Goal: Transaction & Acquisition: Purchase product/service

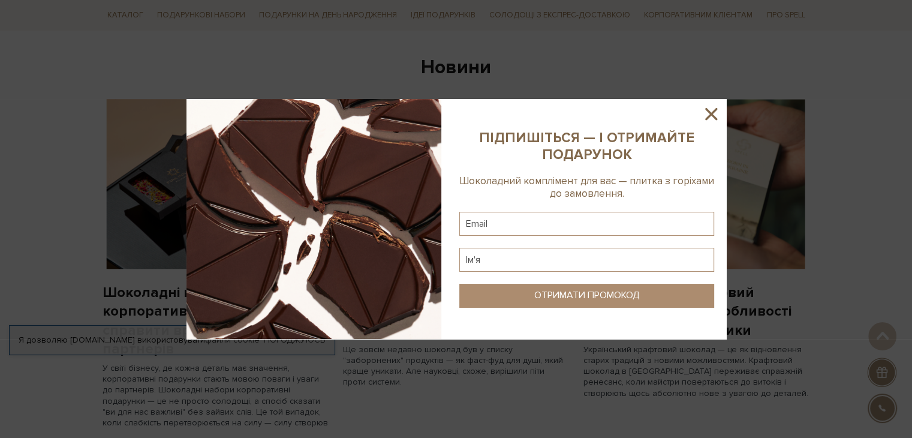
scroll to position [647, 0]
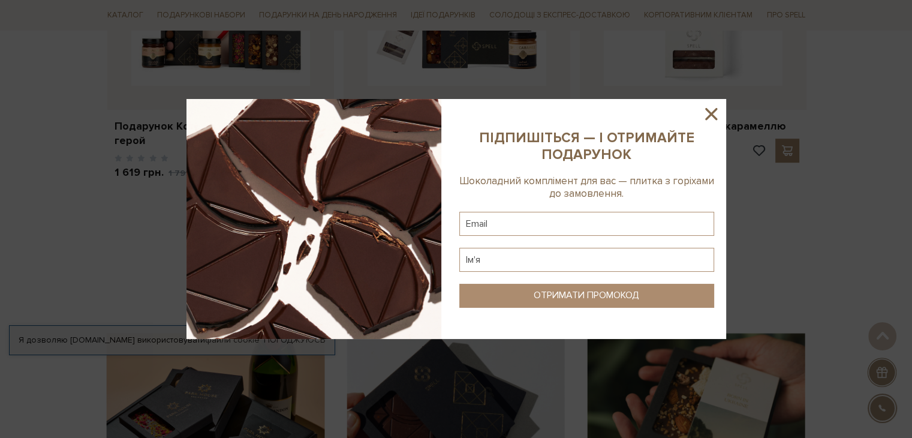
click at [709, 118] on icon at bounding box center [711, 114] width 20 height 20
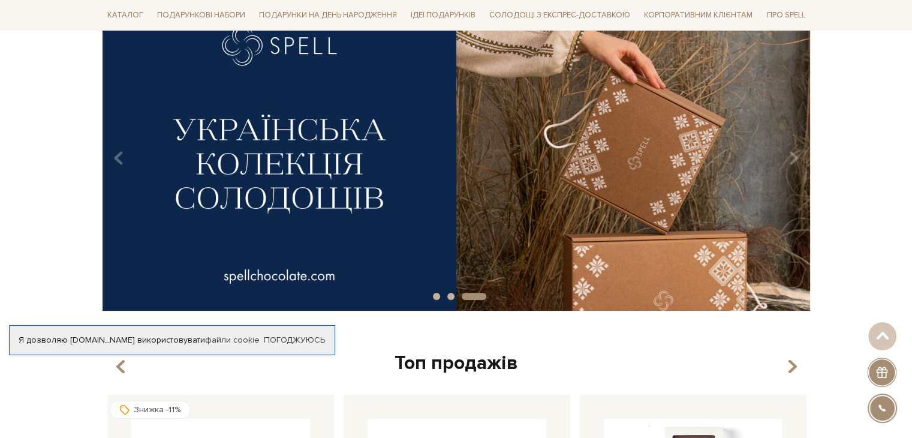
scroll to position [0, 0]
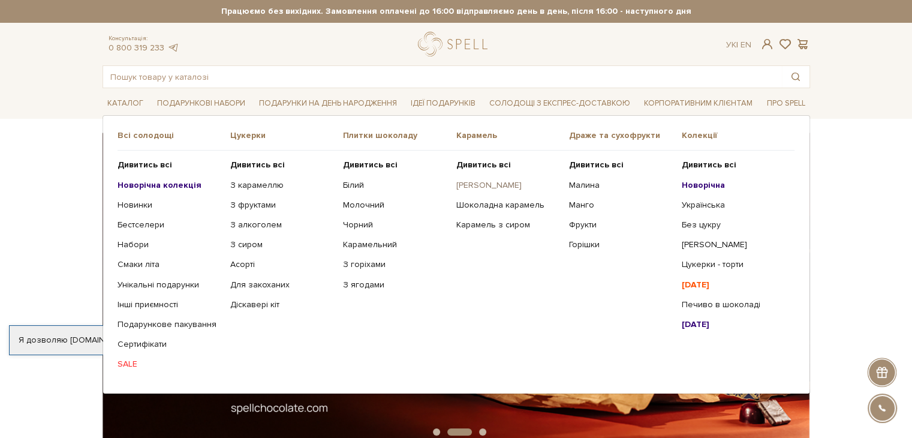
click at [487, 183] on link "[PERSON_NAME]" at bounding box center [508, 185] width 104 height 11
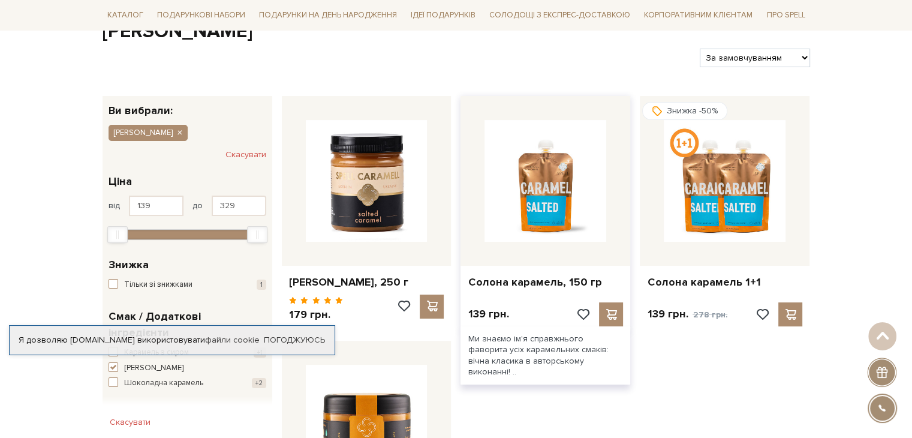
scroll to position [180, 0]
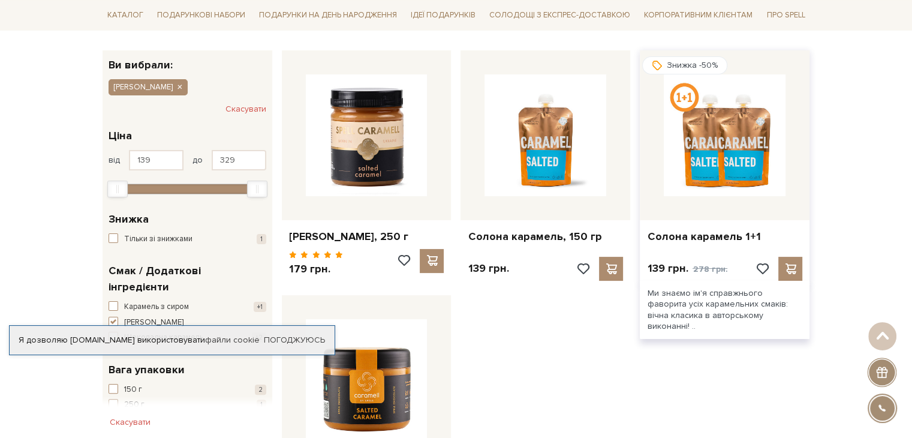
click at [739, 168] on img at bounding box center [725, 135] width 122 height 122
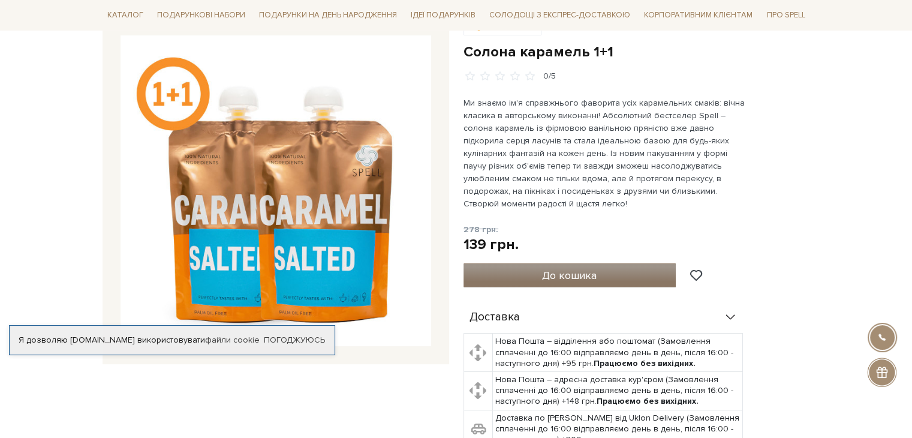
scroll to position [120, 0]
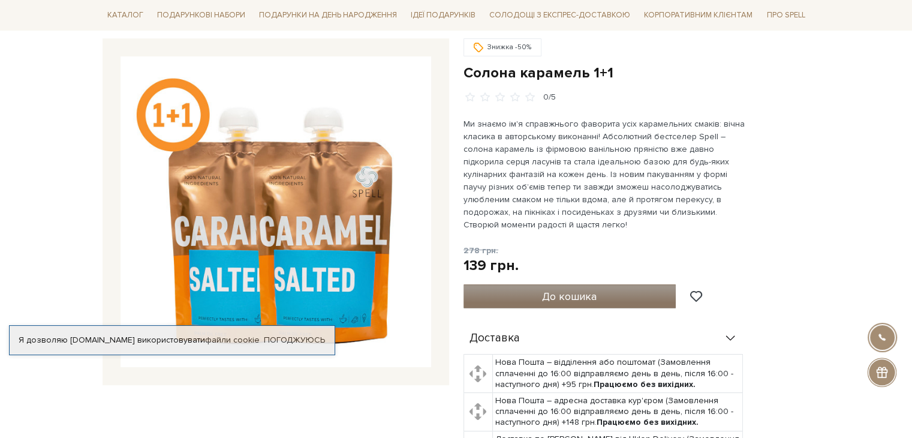
click at [592, 290] on span "До кошика" at bounding box center [569, 296] width 55 height 13
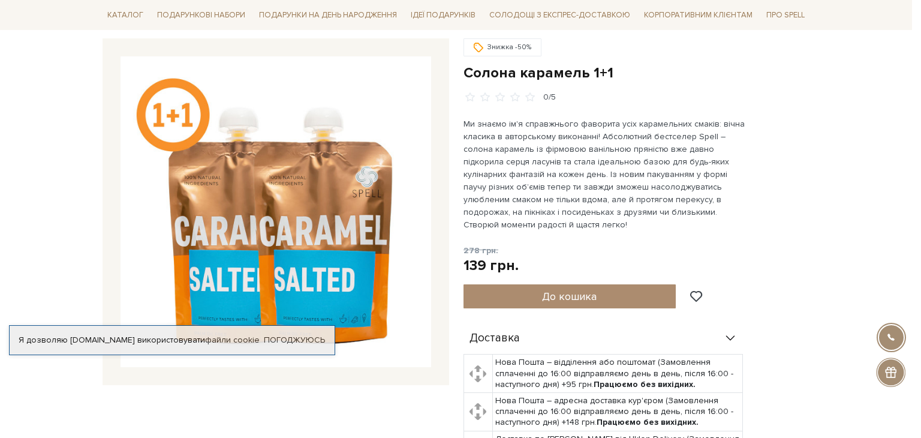
click at [621, 228] on div at bounding box center [460, 219] width 921 height 438
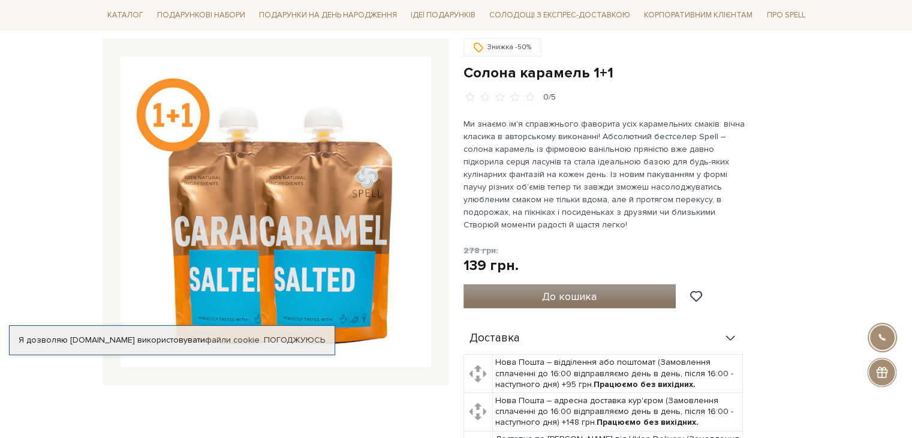
click at [585, 291] on button "До кошика" at bounding box center [569, 296] width 213 height 24
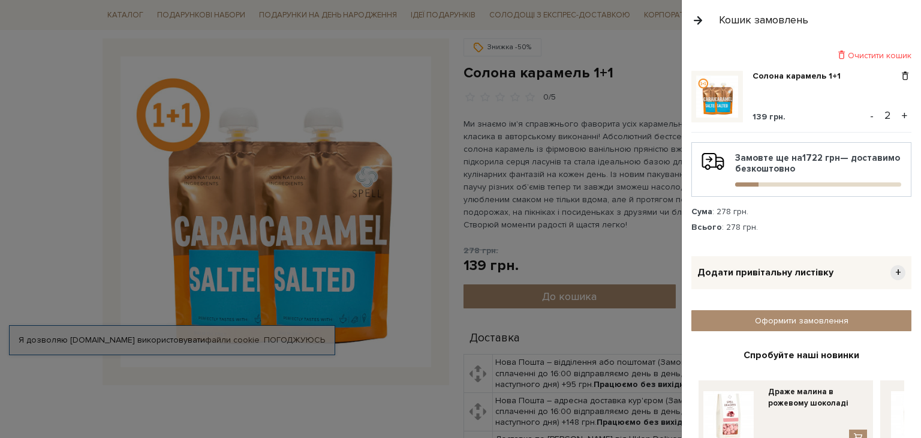
click at [866, 119] on button "-" at bounding box center [872, 116] width 12 height 18
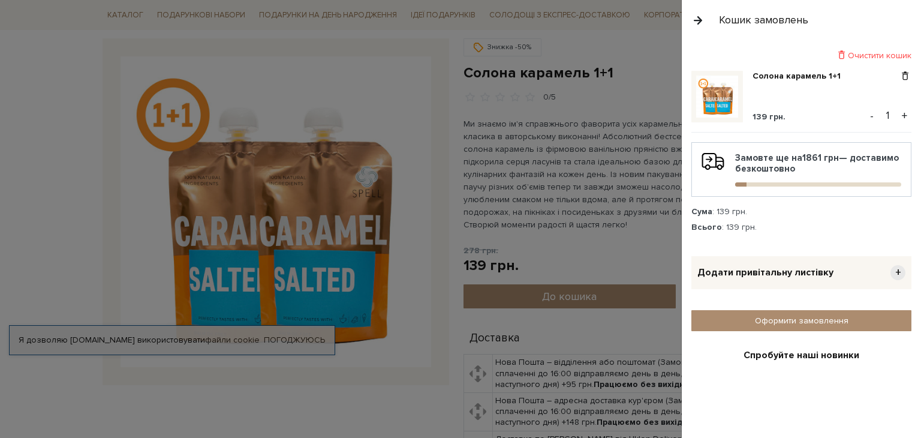
click at [576, 172] on div at bounding box center [460, 219] width 921 height 438
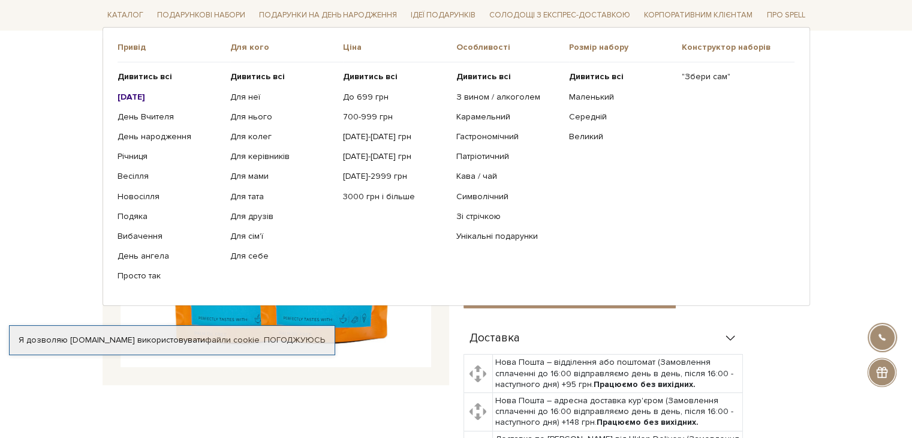
scroll to position [0, 0]
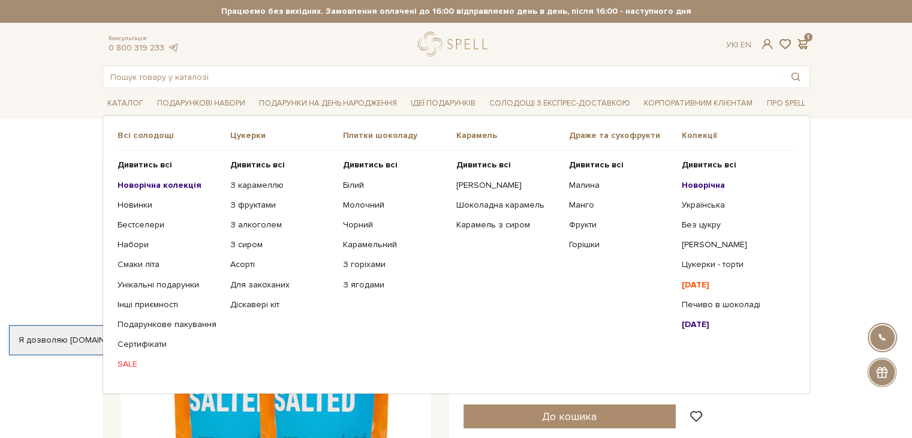
click at [696, 284] on b "[DATE]" at bounding box center [696, 284] width 28 height 10
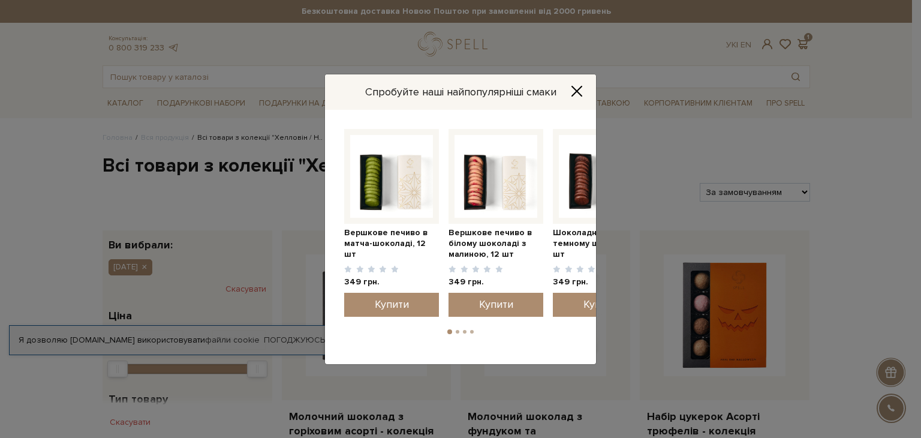
click at [577, 92] on icon "Close" at bounding box center [577, 91] width 10 height 10
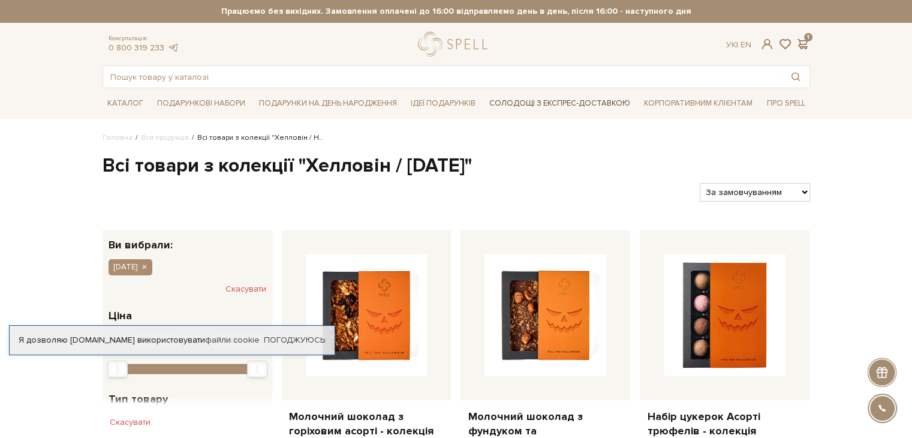
click at [509, 99] on link "Солодощі з експрес-доставкою" at bounding box center [559, 103] width 151 height 20
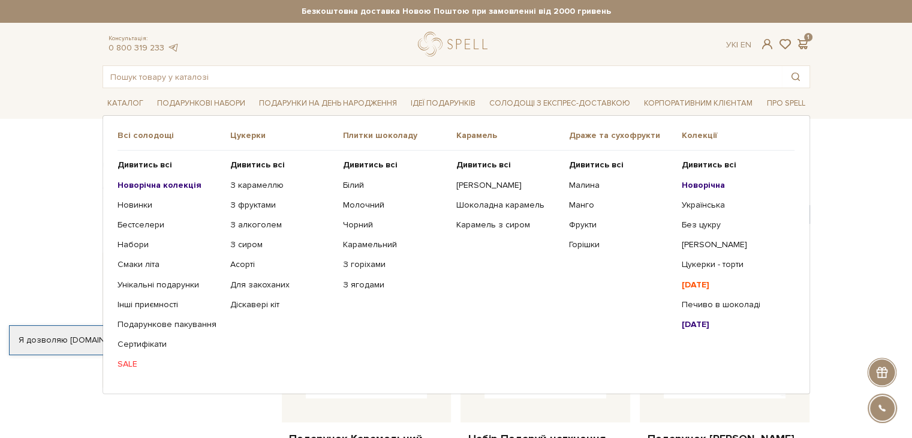
click at [135, 363] on link "SALE" at bounding box center [170, 364] width 104 height 11
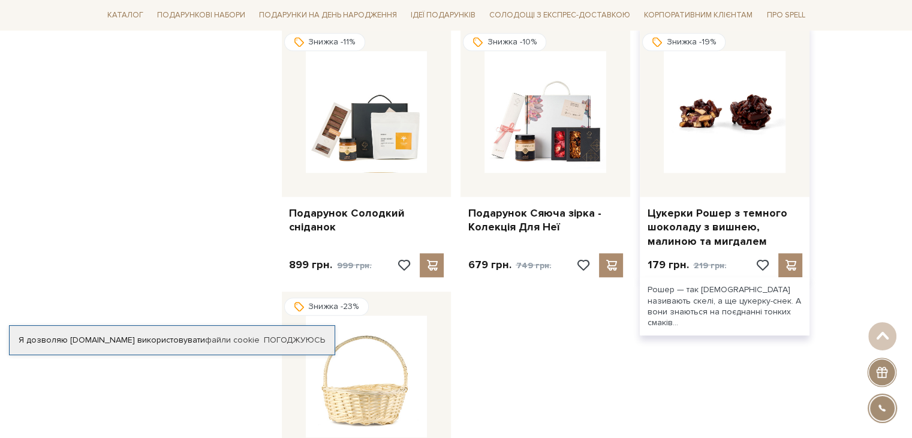
scroll to position [959, 0]
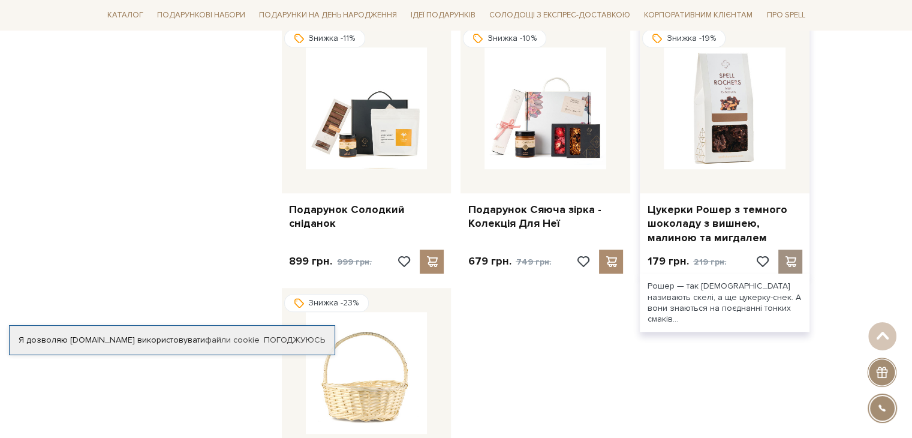
click at [787, 256] on span at bounding box center [790, 261] width 15 height 11
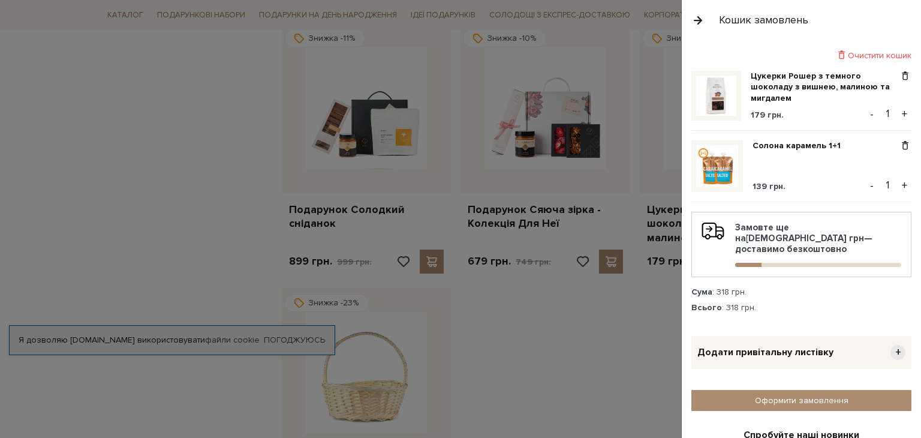
click at [536, 332] on div at bounding box center [460, 219] width 921 height 438
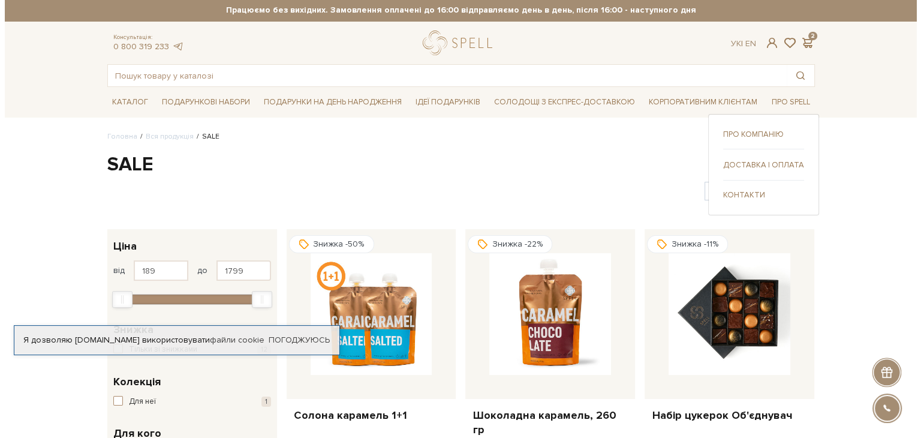
scroll to position [0, 0]
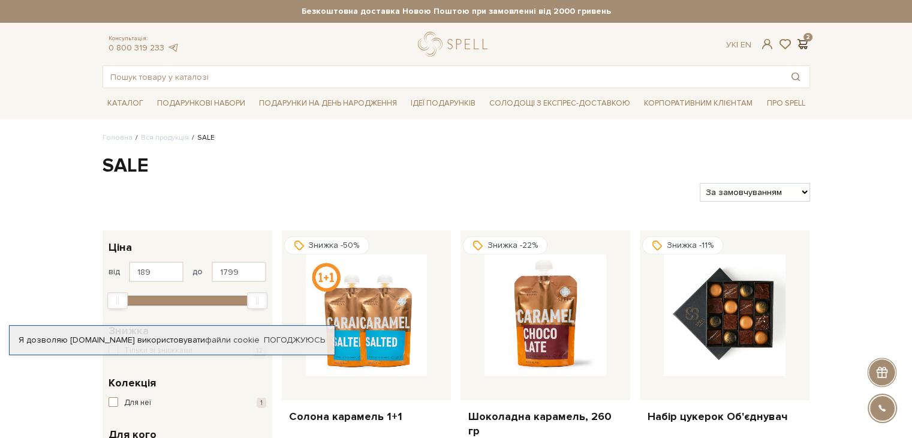
click at [806, 41] on span at bounding box center [803, 44] width 14 height 13
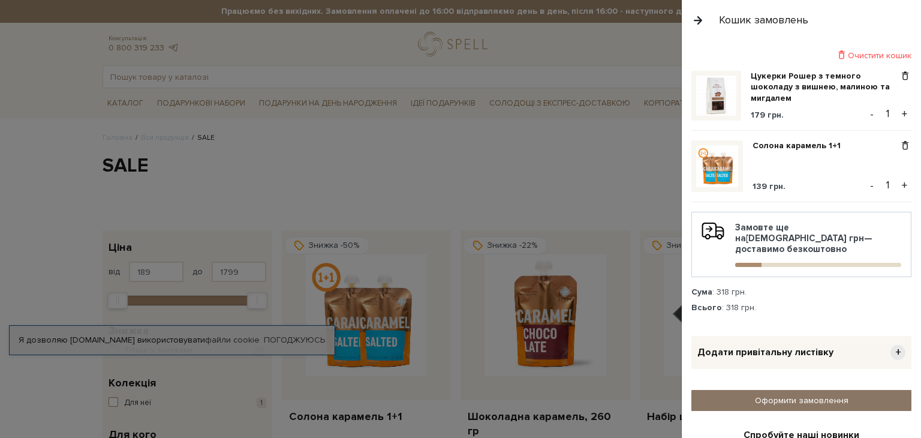
click at [765, 390] on link "Оформити замовлення" at bounding box center [801, 400] width 220 height 21
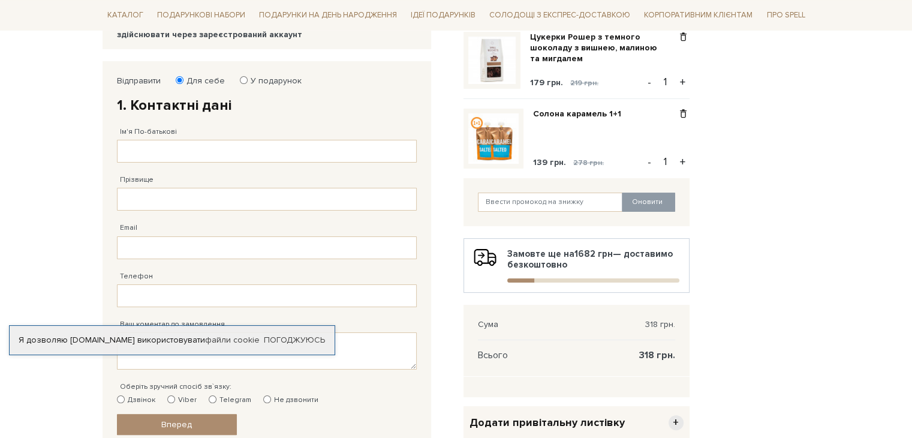
scroll to position [180, 0]
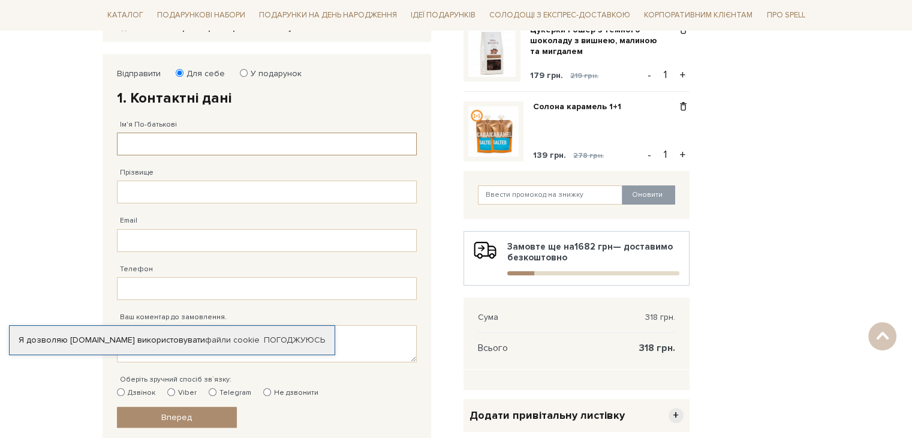
click at [123, 145] on input "Ім'я По-батькові" at bounding box center [267, 144] width 300 height 23
type input "[PERSON_NAME]"
click at [180, 199] on input "Прізвище" at bounding box center [267, 191] width 300 height 23
type input "[PERSON_NAME]"
click at [142, 240] on input "Email" at bounding box center [267, 240] width 300 height 23
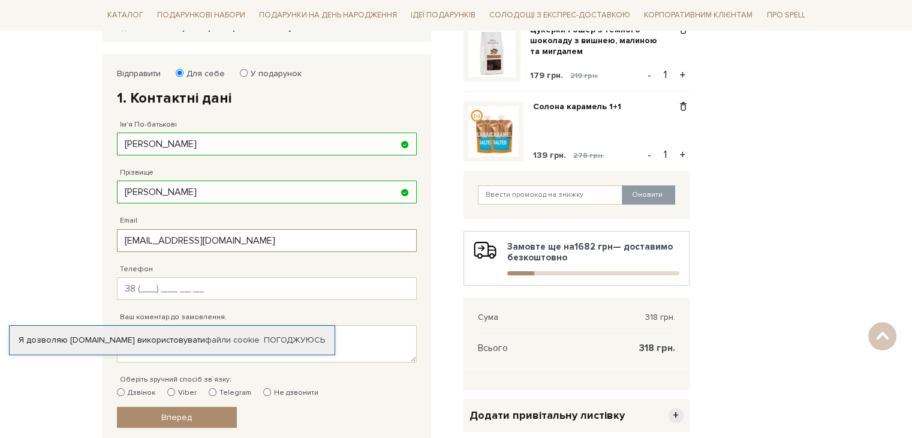
type input "[EMAIL_ADDRESS][DOMAIN_NAME]"
click at [140, 290] on input "Телефон" at bounding box center [267, 288] width 300 height 23
type input "[PHONE_NUMBER]"
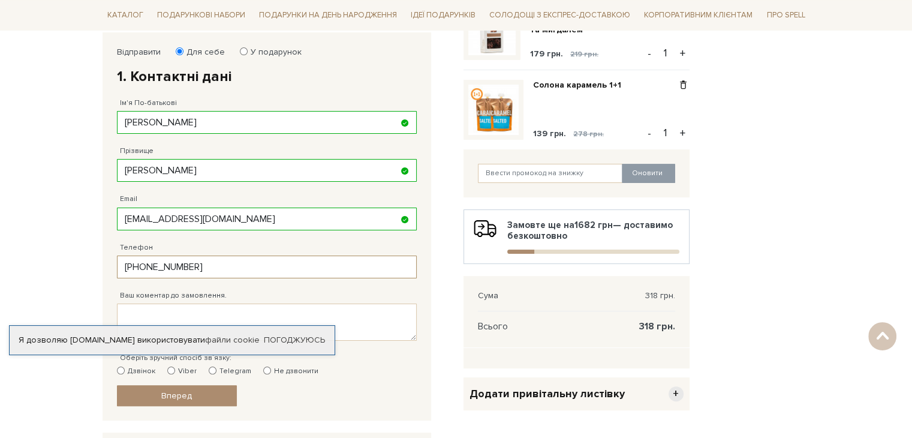
scroll to position [300, 0]
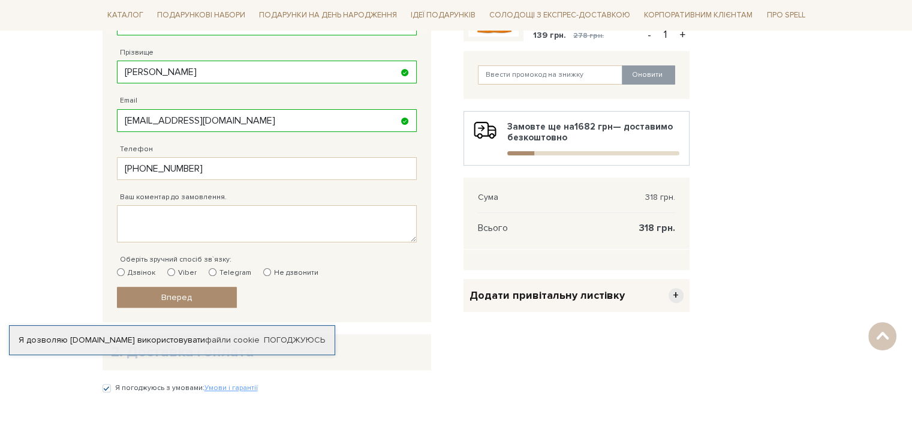
click at [171, 272] on input "Viber" at bounding box center [171, 272] width 8 height 8
radio input "true"
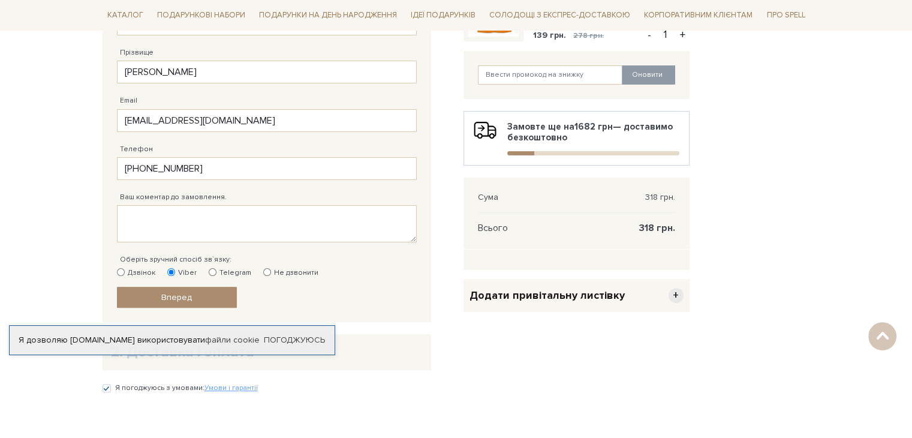
click at [177, 293] on span "Вперед" at bounding box center [176, 297] width 31 height 10
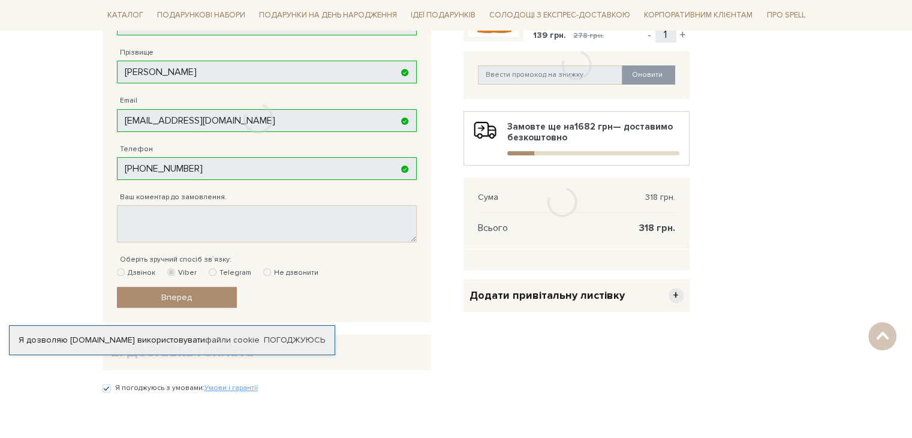
scroll to position [233, 0]
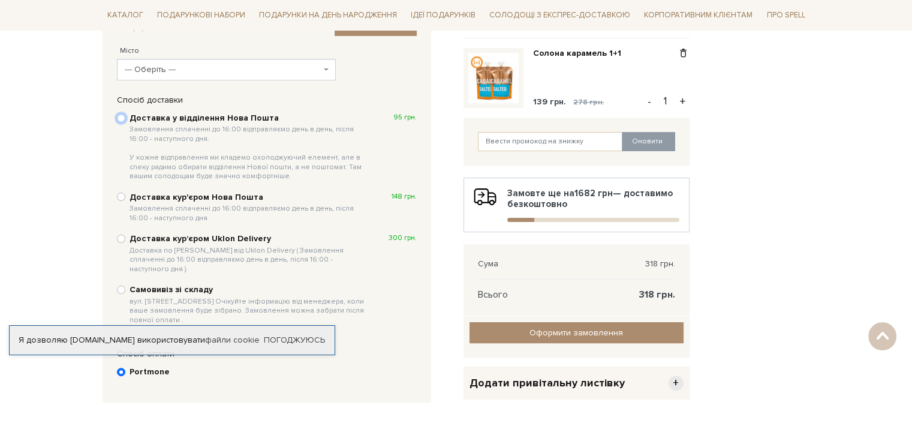
click at [121, 118] on input "Доставка у відділення Нова Пошта Замовлення сплаченні до 16:00 відправляємо ден…" at bounding box center [121, 118] width 8 height 8
radio input "true"
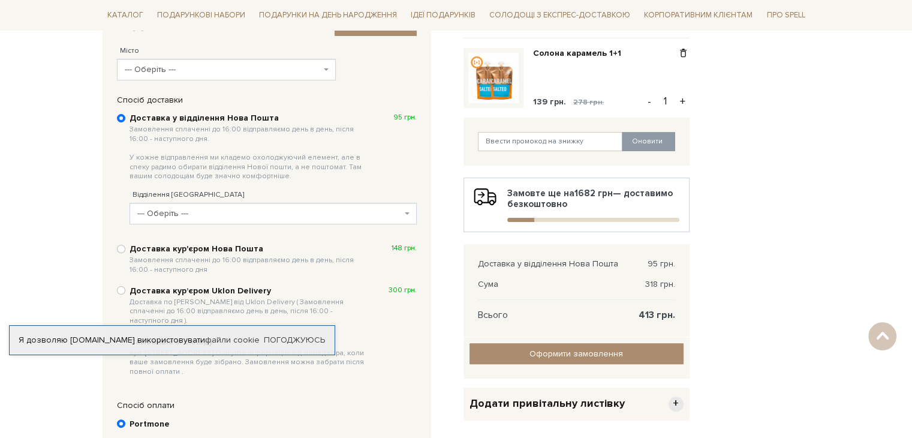
drag, startPoint x: 121, startPoint y: 118, endPoint x: 66, endPoint y: 145, distance: 61.4
click at [66, 145] on body "Подарункові набори SALE Корпоративним клієнтам Доставка і оплата Консультація: …" at bounding box center [456, 217] width 912 height 900
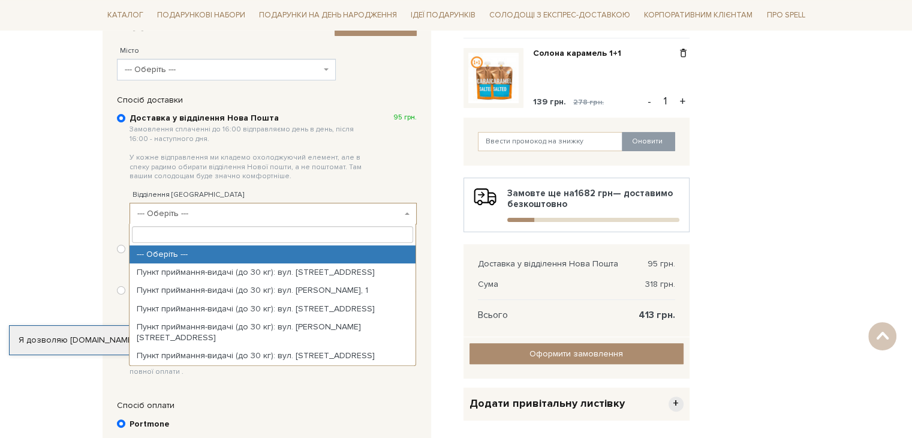
click at [198, 219] on span "--- Оберіть ---" at bounding box center [273, 214] width 287 height 22
click at [159, 68] on span "--- Оберіть ---" at bounding box center [223, 70] width 196 height 12
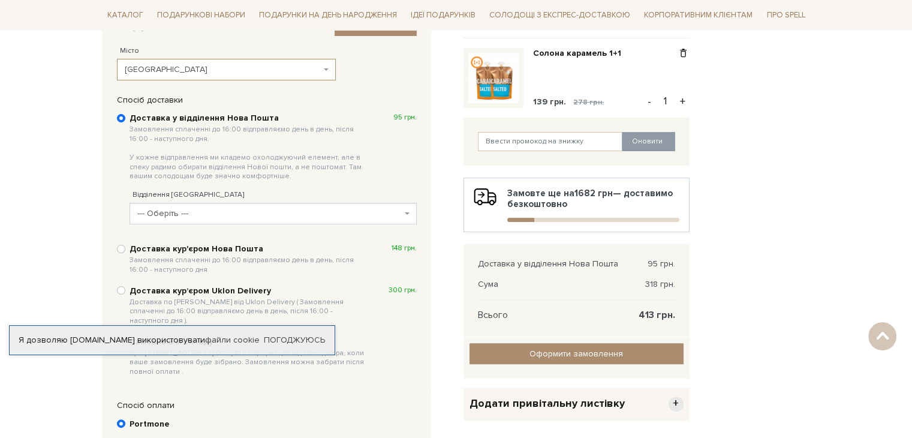
select select "[GEOGRAPHIC_DATA]"
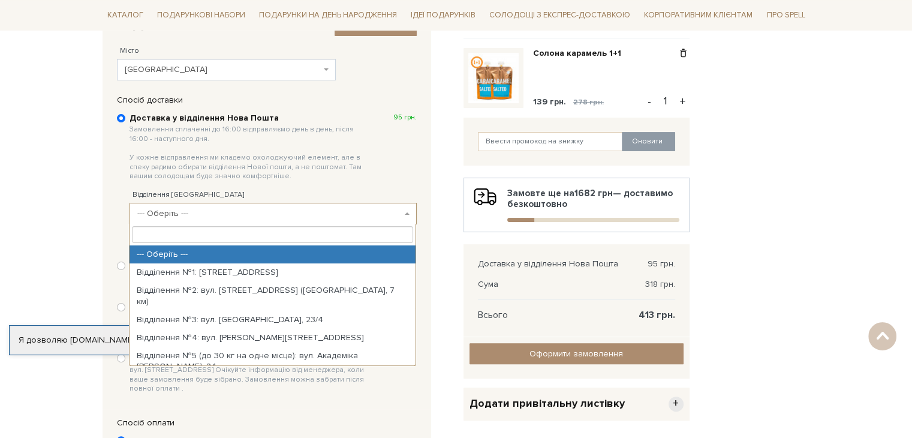
click at [176, 214] on span "--- Оберіть ---" at bounding box center [269, 213] width 264 height 12
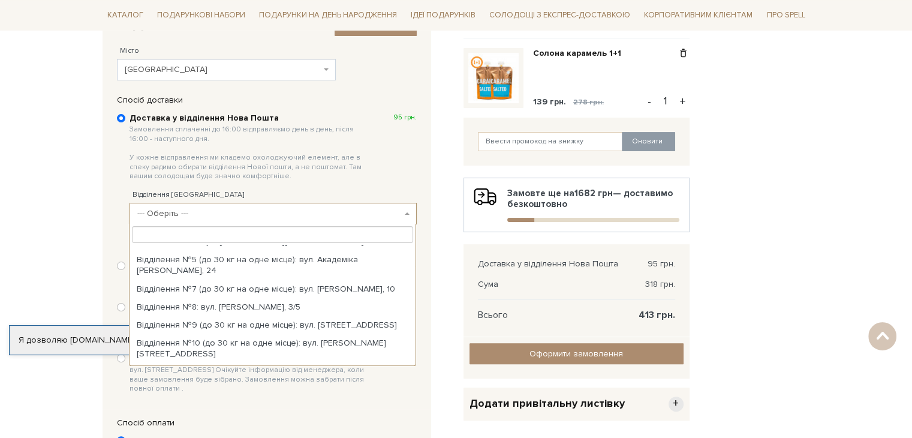
scroll to position [300, 0]
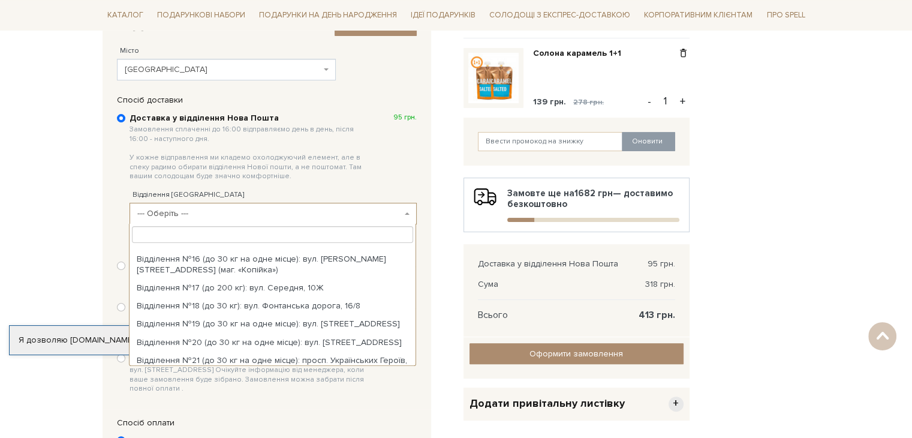
select select "Відділення №16 (до 30 кг на одне місце): вул. [PERSON_NAME][STREET_ADDRESS] (ма…"
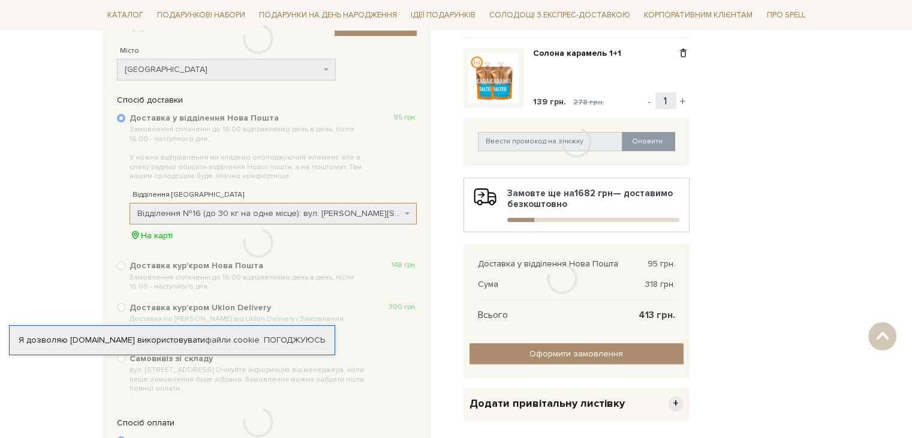
drag, startPoint x: 211, startPoint y: 272, endPoint x: 60, endPoint y: 240, distance: 154.4
click at [50, 247] on body "Подарункові набори SALE Корпоративним клієнтам Доставка і оплата Консультація: …" at bounding box center [456, 224] width 912 height 915
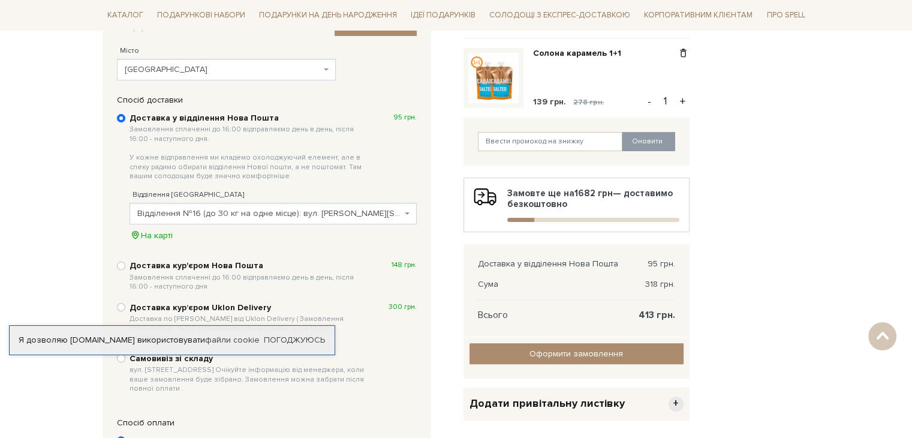
click at [186, 215] on span "Відділення №16 (до 30 кг на одне місце): вул. [PERSON_NAME][STREET_ADDRESS] (ма…" at bounding box center [269, 213] width 264 height 12
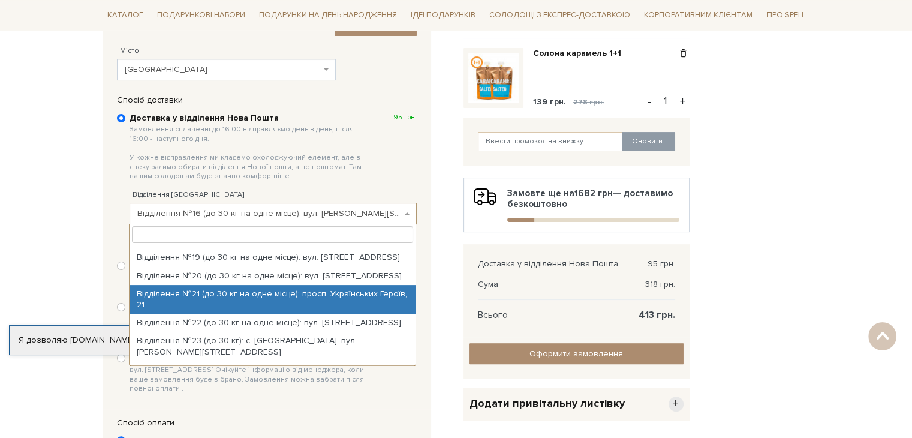
scroll to position [426, 0]
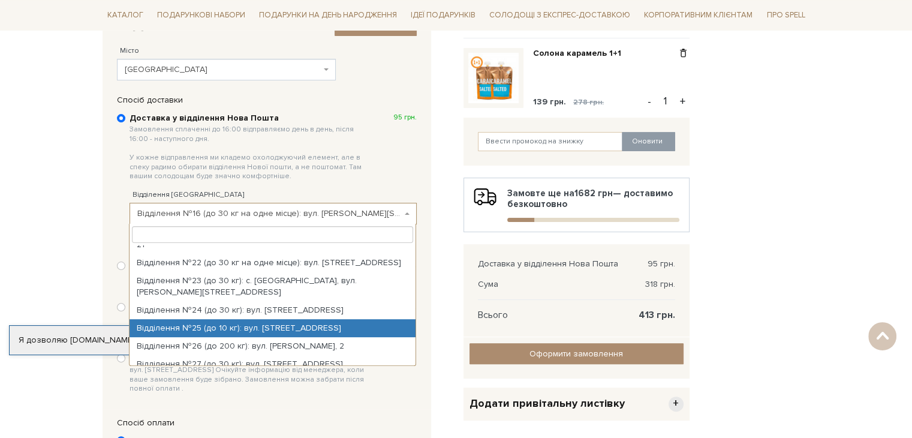
select select "Відділення №25 (до 10 кг): вул. [STREET_ADDRESS]"
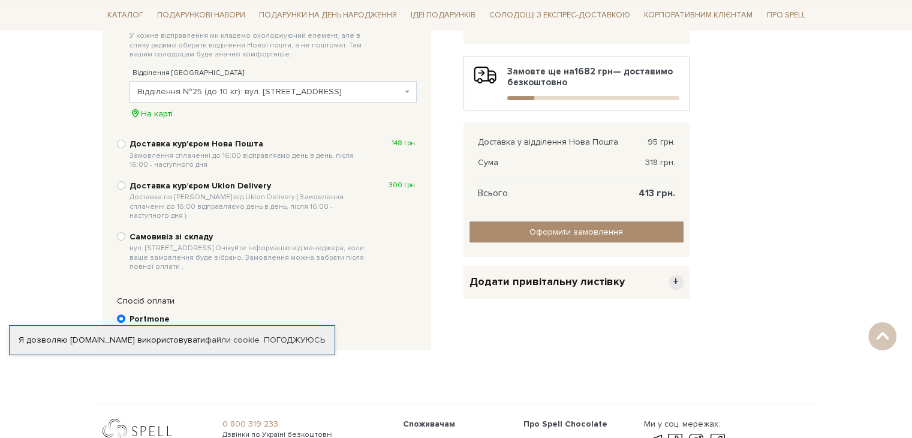
scroll to position [353, 0]
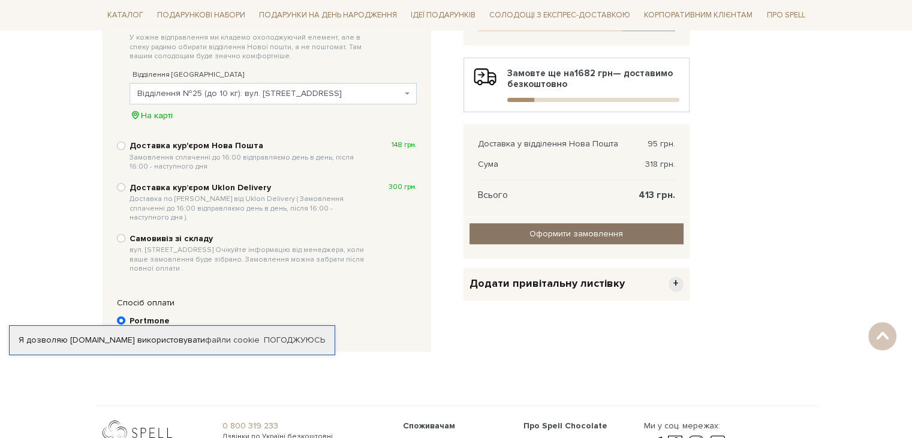
click at [598, 234] on input "Оформити замовлення" at bounding box center [576, 233] width 214 height 21
